Goal: Book appointment/travel/reservation

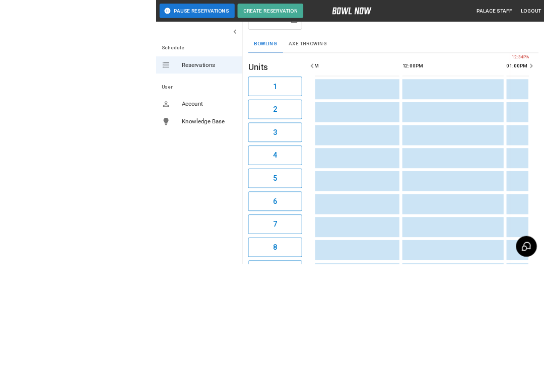
scroll to position [222, 0]
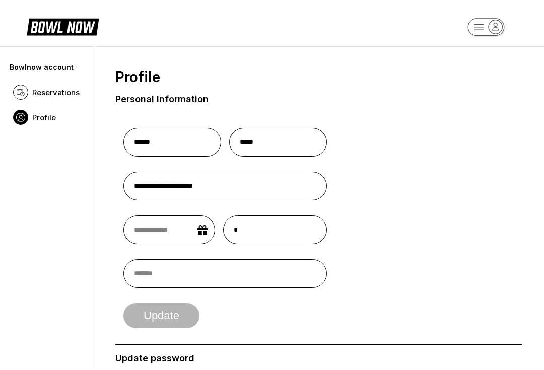
click at [57, 88] on span "Reservations" at bounding box center [55, 93] width 47 height 10
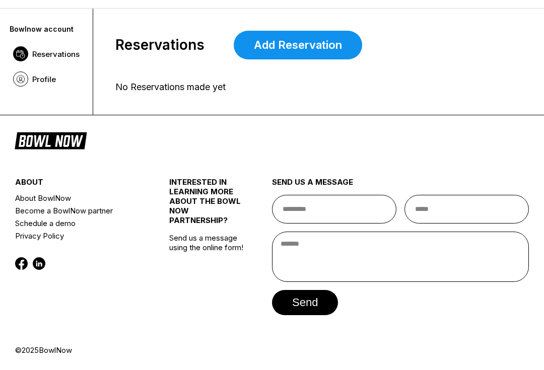
scroll to position [37, 0]
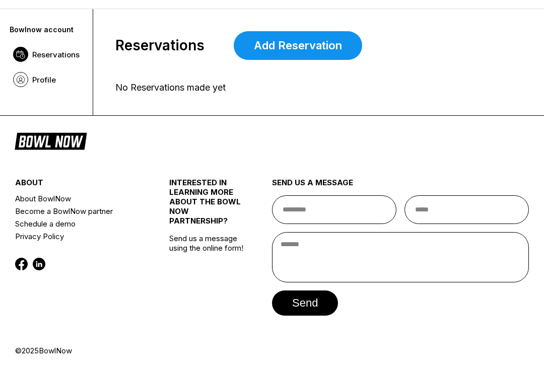
click at [130, 320] on div "about About BowlNow Become a BowlNow partner Schedule a demo Privacy Policy" at bounding box center [79, 251] width 128 height 190
click at [314, 38] on link "Add Reservation" at bounding box center [298, 46] width 128 height 29
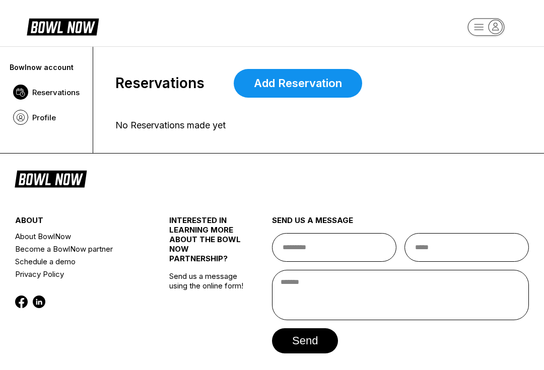
scroll to position [38, 0]
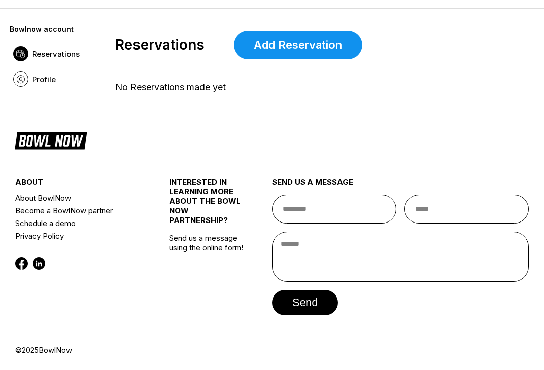
click at [55, 84] on span "Profile" at bounding box center [44, 80] width 24 height 10
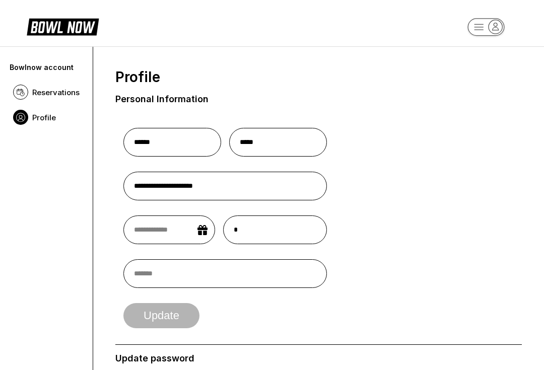
click at [46, 22] on icon at bounding box center [63, 26] width 72 height 19
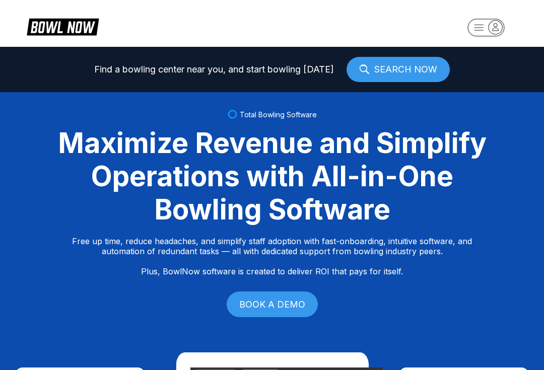
click at [70, 30] on icon at bounding box center [69, 28] width 25 height 12
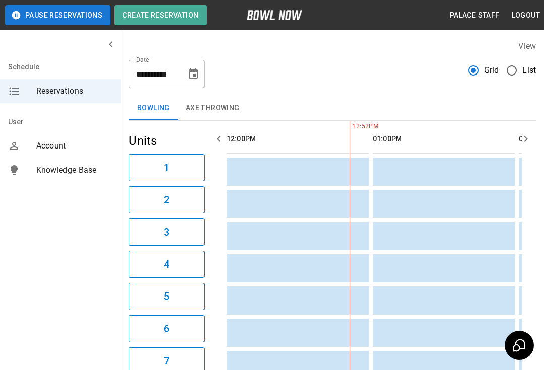
click at [62, 196] on div "Schedule Reservations User Account Knowledge Base" at bounding box center [60, 185] width 121 height 370
